Goal: Transaction & Acquisition: Subscribe to service/newsletter

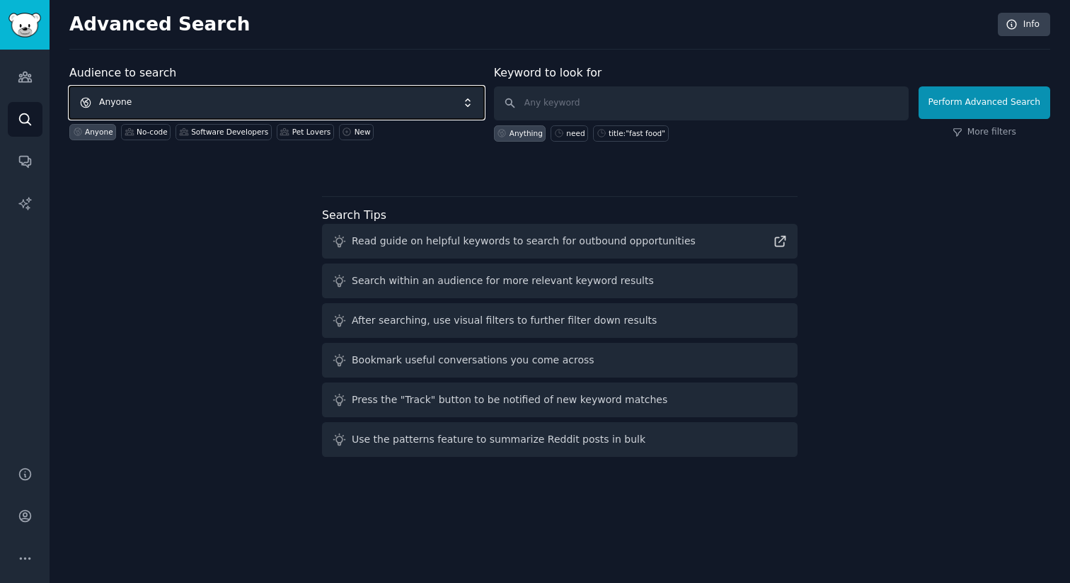
click at [399, 105] on span "Anyone" at bounding box center [276, 102] width 415 height 33
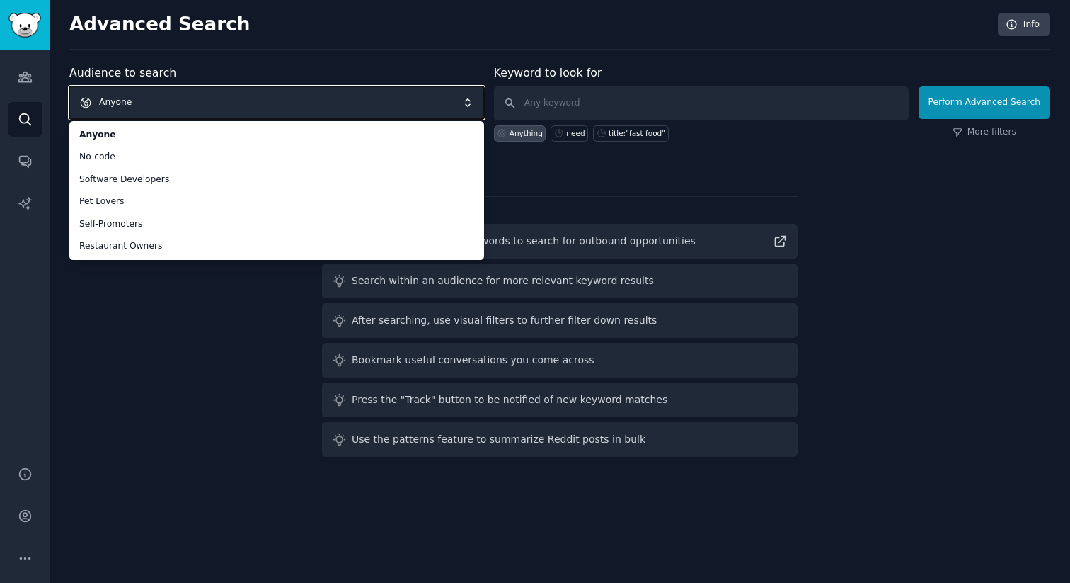
click at [210, 102] on span "Anyone" at bounding box center [276, 102] width 415 height 33
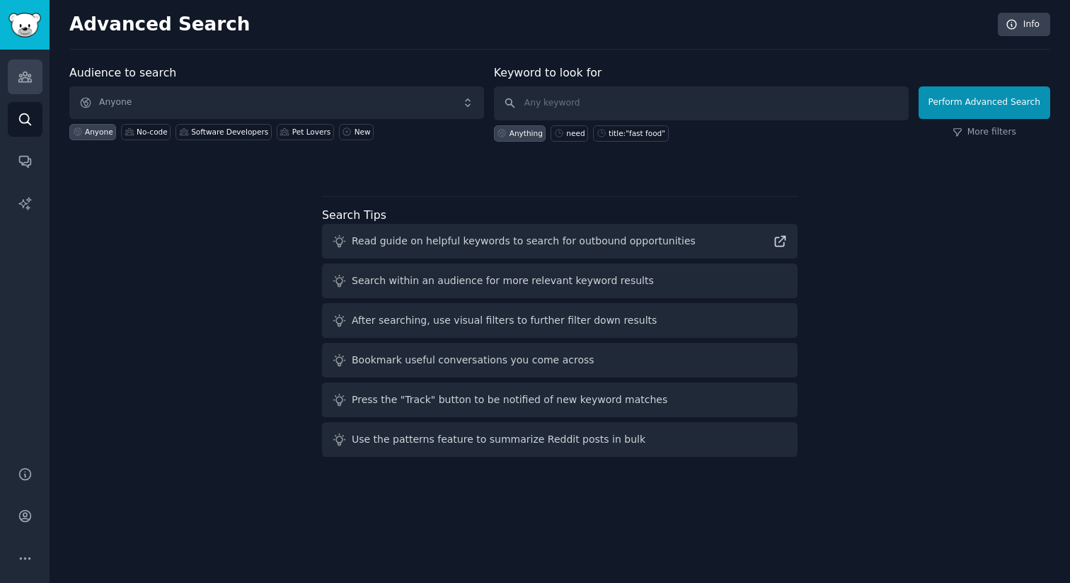
click at [24, 74] on icon "Sidebar" at bounding box center [24, 77] width 13 height 10
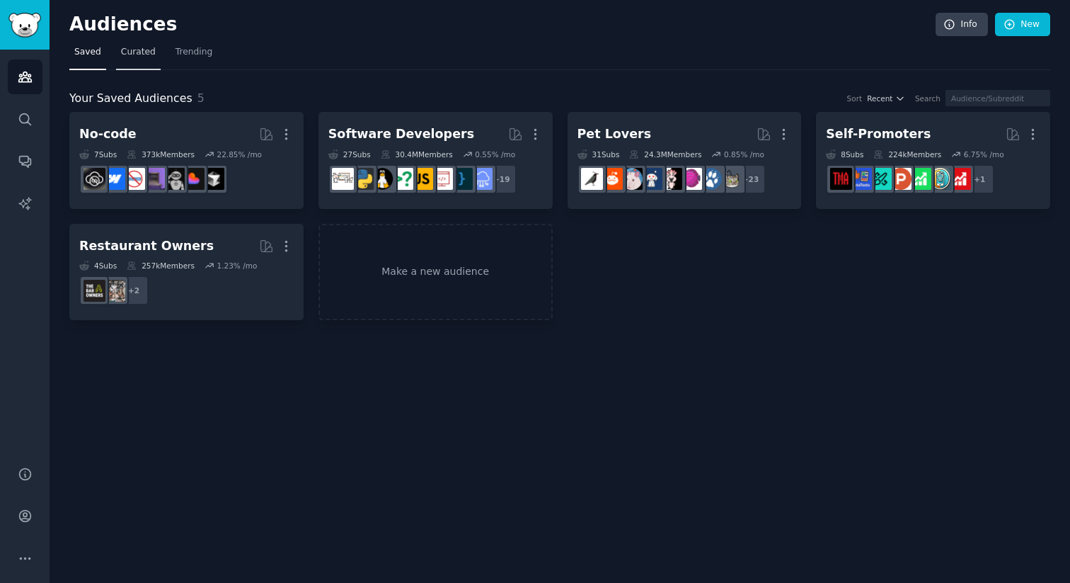
click at [134, 50] on span "Curated" at bounding box center [138, 52] width 35 height 13
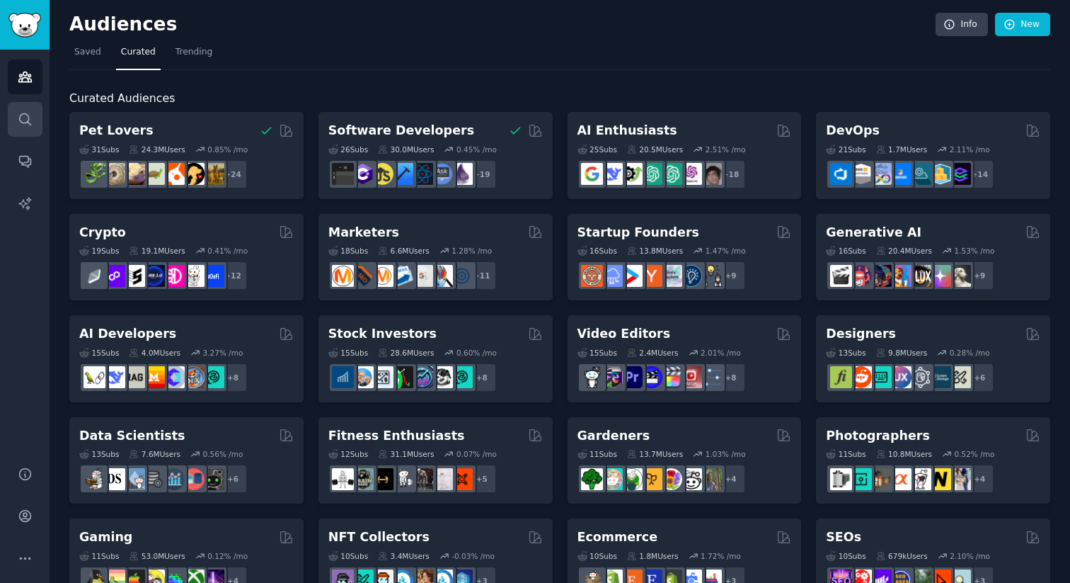
click at [35, 132] on link "Search" at bounding box center [25, 119] width 35 height 35
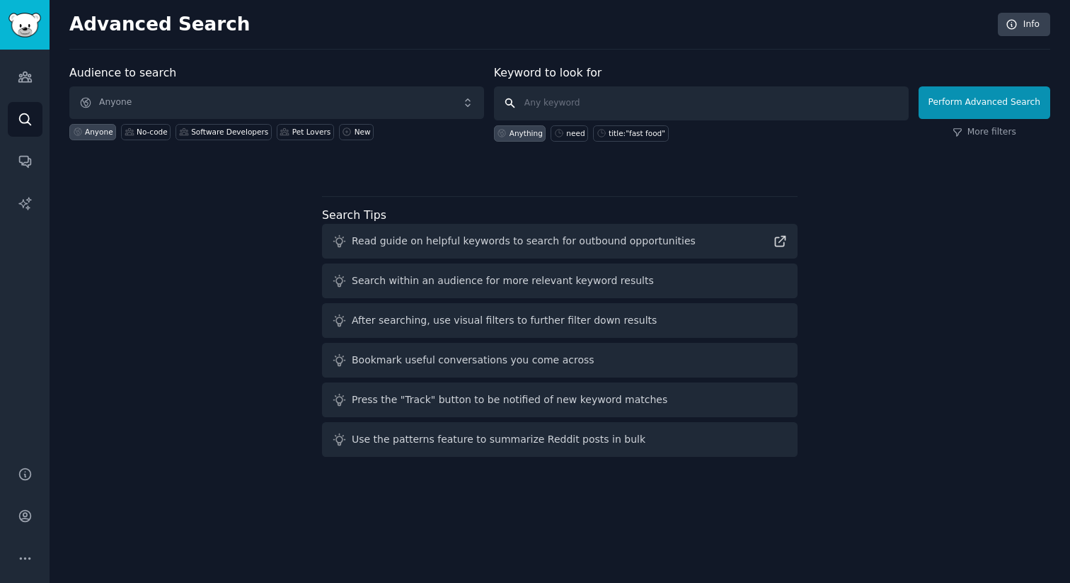
click at [588, 101] on input "text" at bounding box center [701, 103] width 415 height 34
type input "saas"
click button "Perform Advanced Search" at bounding box center [985, 102] width 132 height 33
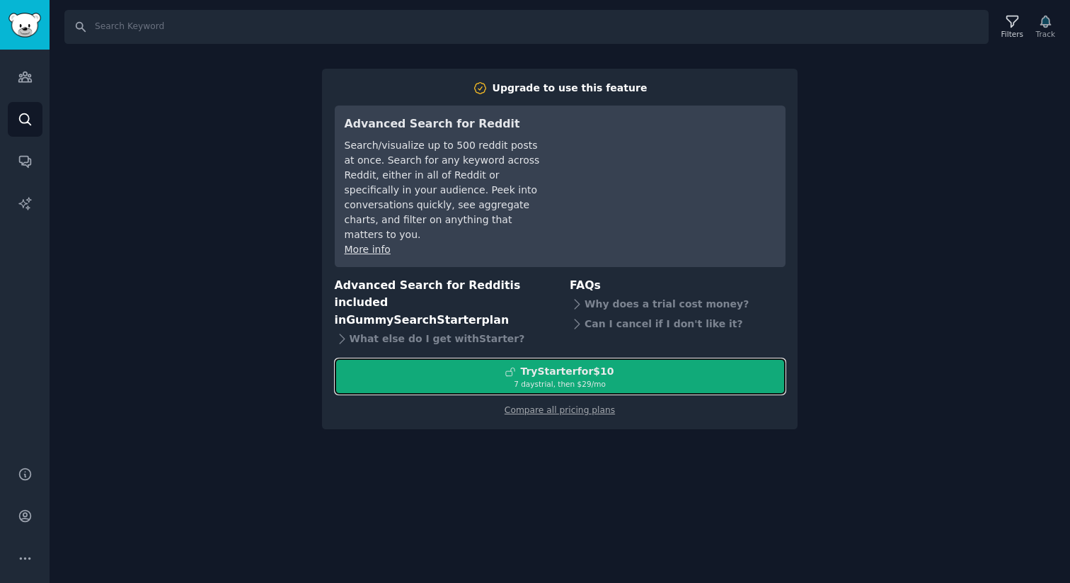
click at [578, 379] on div "7 days trial, then $ 29 /mo" at bounding box center [560, 384] width 449 height 10
